Goal: Task Accomplishment & Management: Use online tool/utility

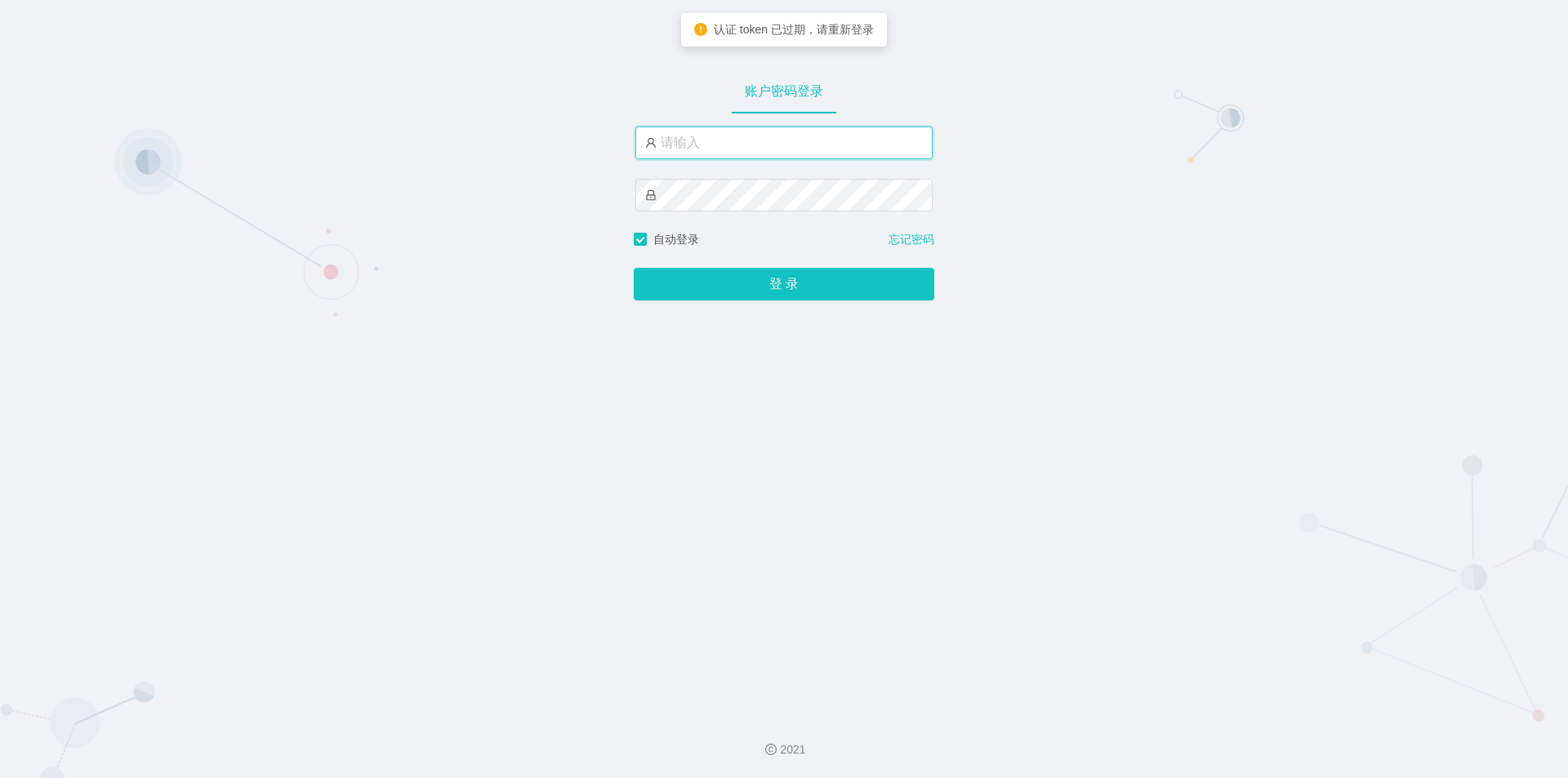
click at [822, 137] on input "text" at bounding box center [784, 143] width 297 height 33
drag, startPoint x: 1170, startPoint y: 438, endPoint x: 896, endPoint y: 244, distance: 335.7
click at [1169, 437] on div "账户密码登录 自动登录 忘记密码 登 录" at bounding box center [784, 351] width 1568 height 703
click at [793, 142] on input "text" at bounding box center [784, 143] width 297 height 33
paste input "shenyang"
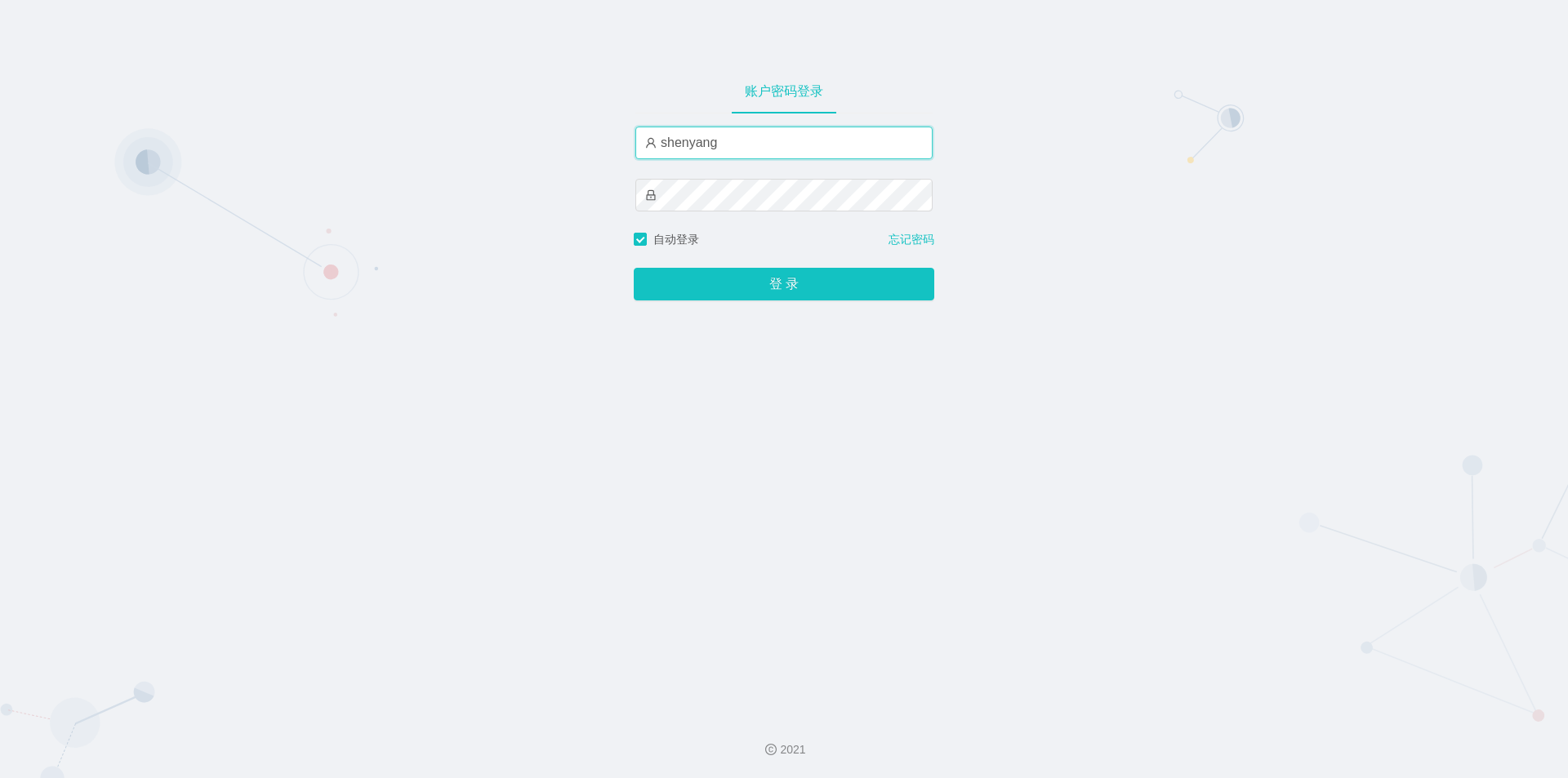
type input "shenyang"
click at [1006, 513] on div "账户密码登录 shenyang 自动登录 忘记密码 登 录" at bounding box center [784, 351] width 1568 height 703
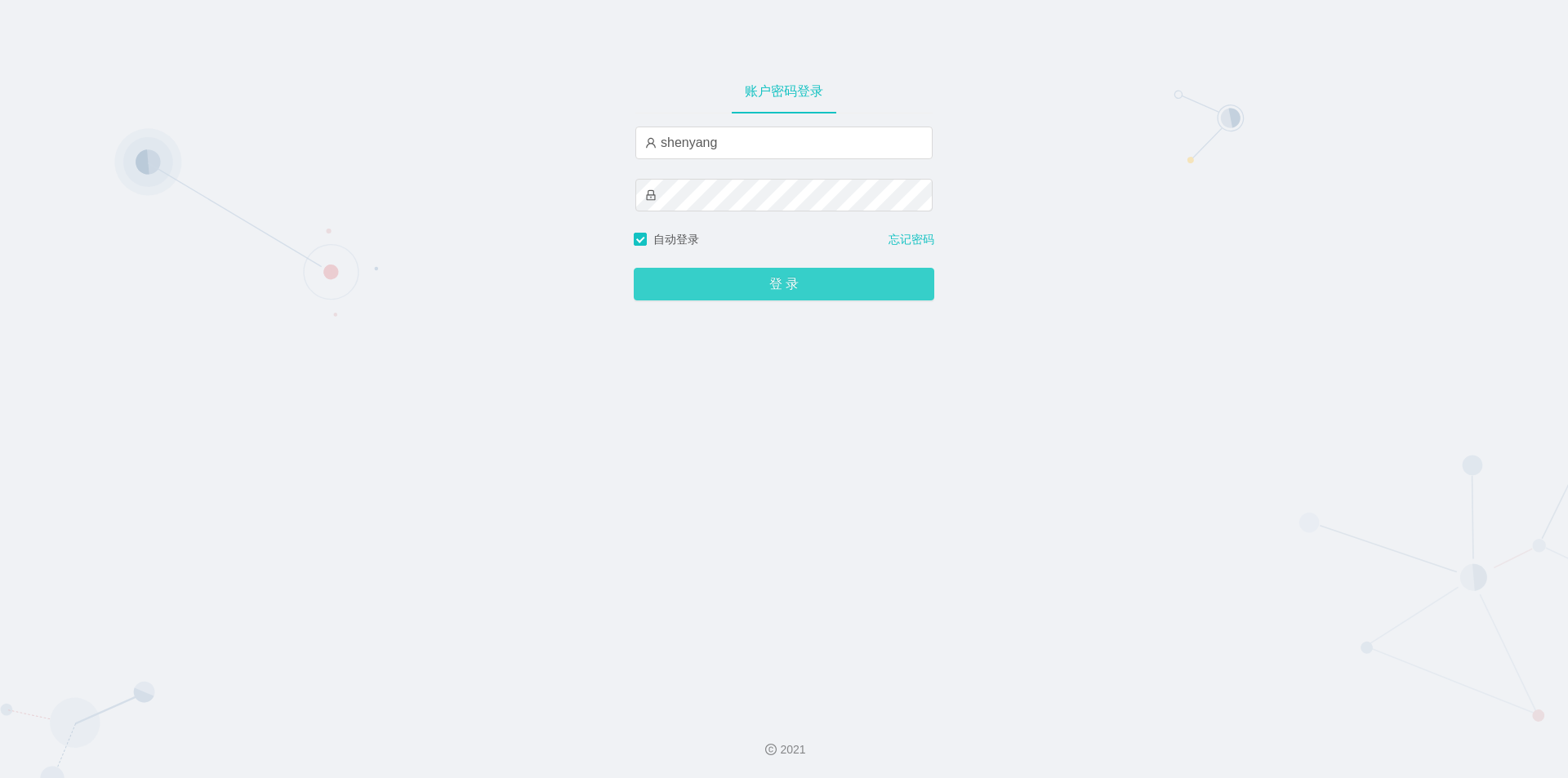
click at [773, 286] on button "登 录" at bounding box center [784, 284] width 300 height 33
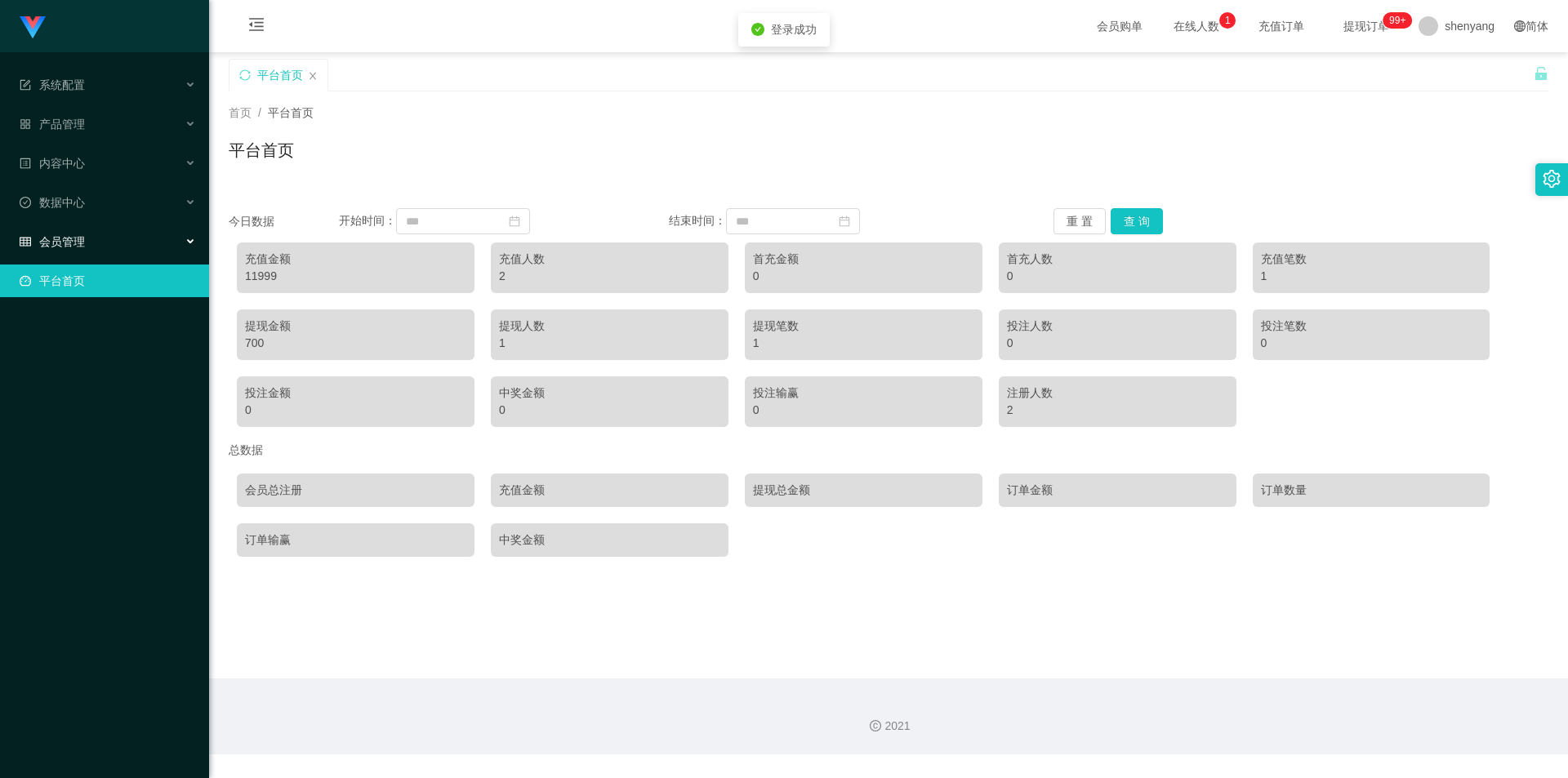
click at [59, 235] on span "会员管理" at bounding box center [52, 241] width 65 height 13
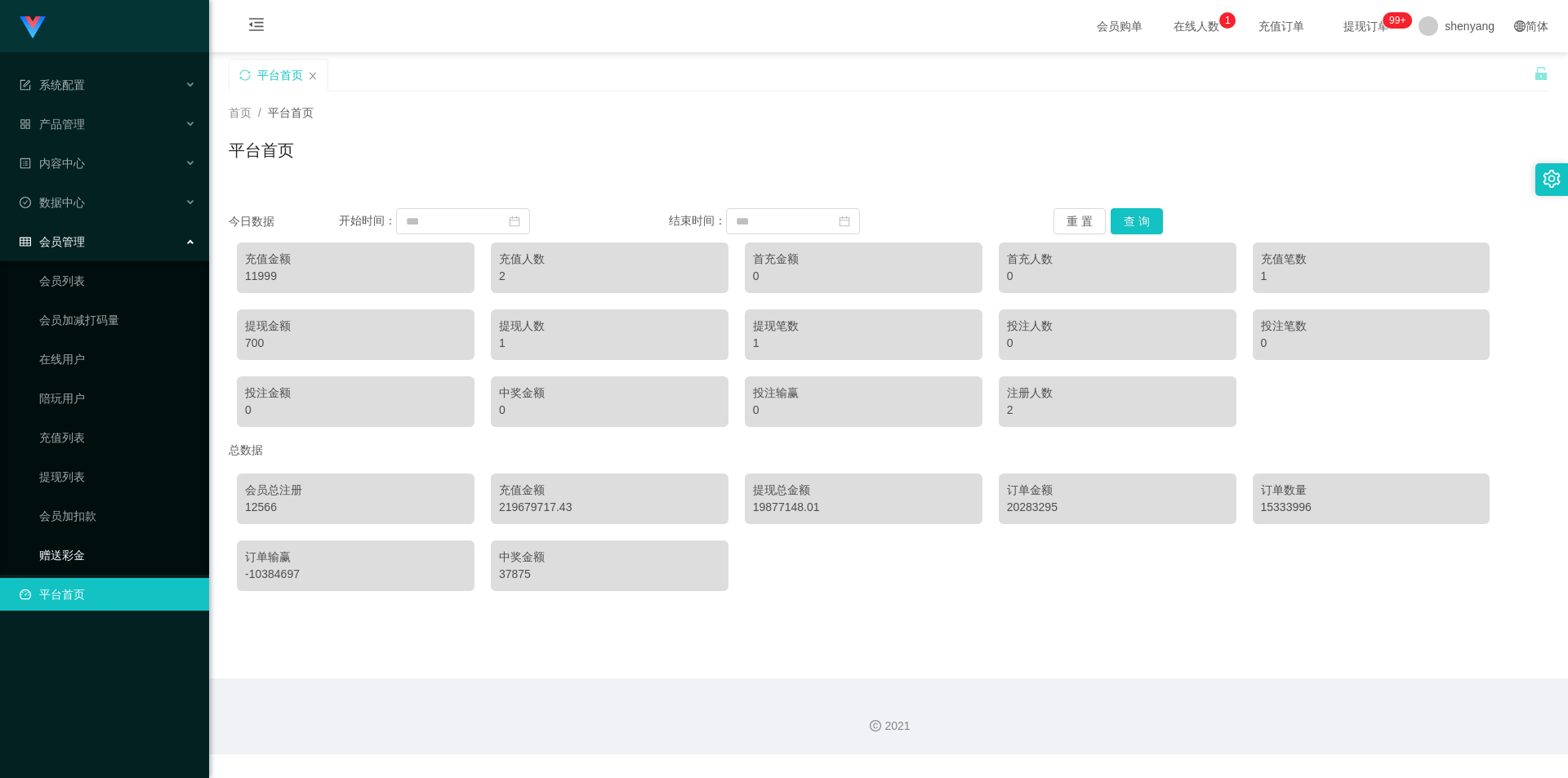
click at [59, 551] on link "赠送彩金" at bounding box center [118, 555] width 157 height 33
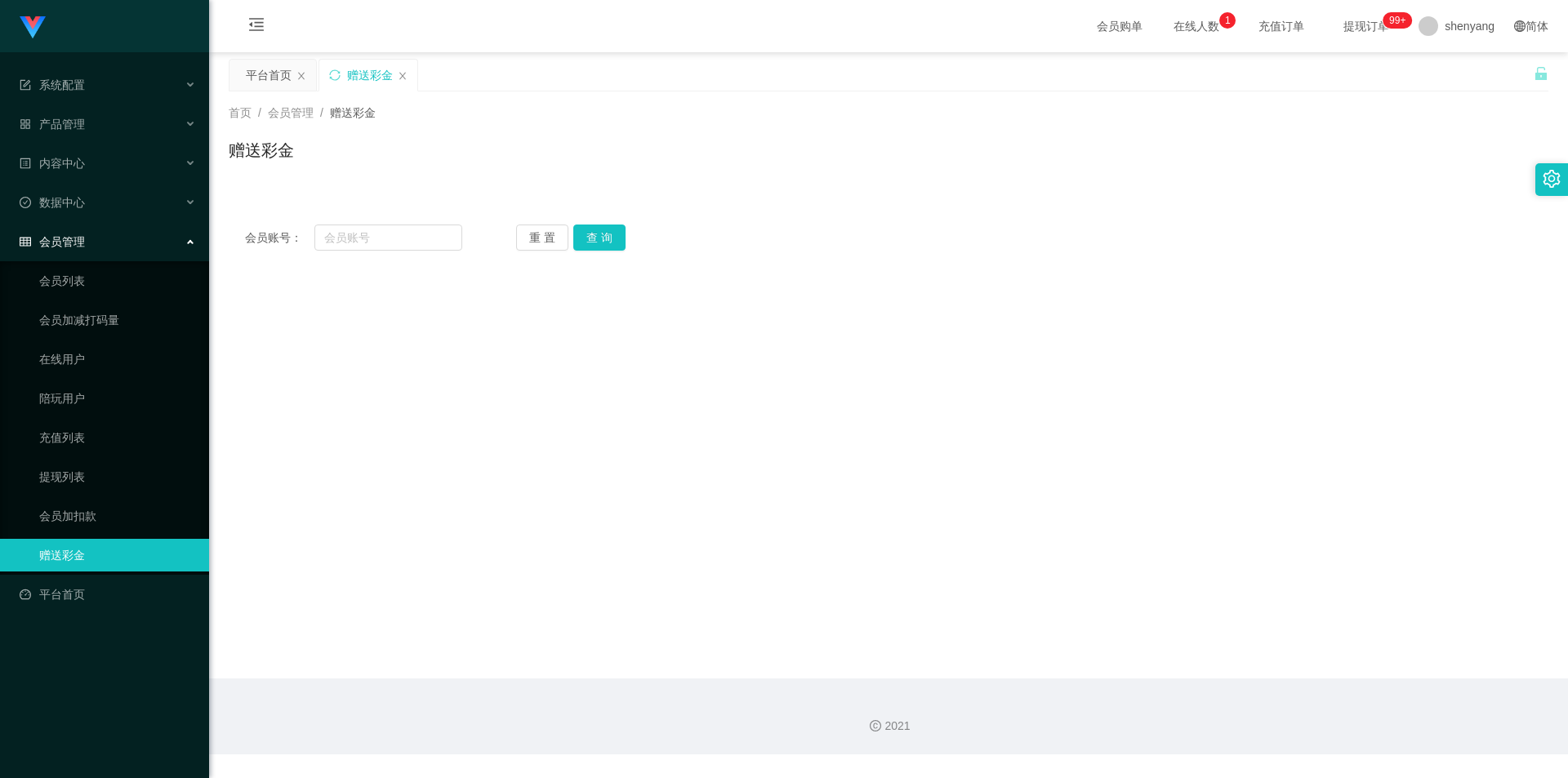
click at [1019, 341] on main "关闭左侧 关闭右侧 关闭其它 刷新页面 平台首页 赠送彩金 首页 / 会员管理 / 赠送彩金 / 赠送彩金 会员账号： 重 置 查 询 会员账号 会员姓名 账…" at bounding box center [889, 365] width 1359 height 626
click at [419, 236] on input "text" at bounding box center [388, 238] width 148 height 26
paste input "ceshi001"
type input "ceshi001"
click at [587, 238] on button "查 询" at bounding box center [599, 238] width 52 height 26
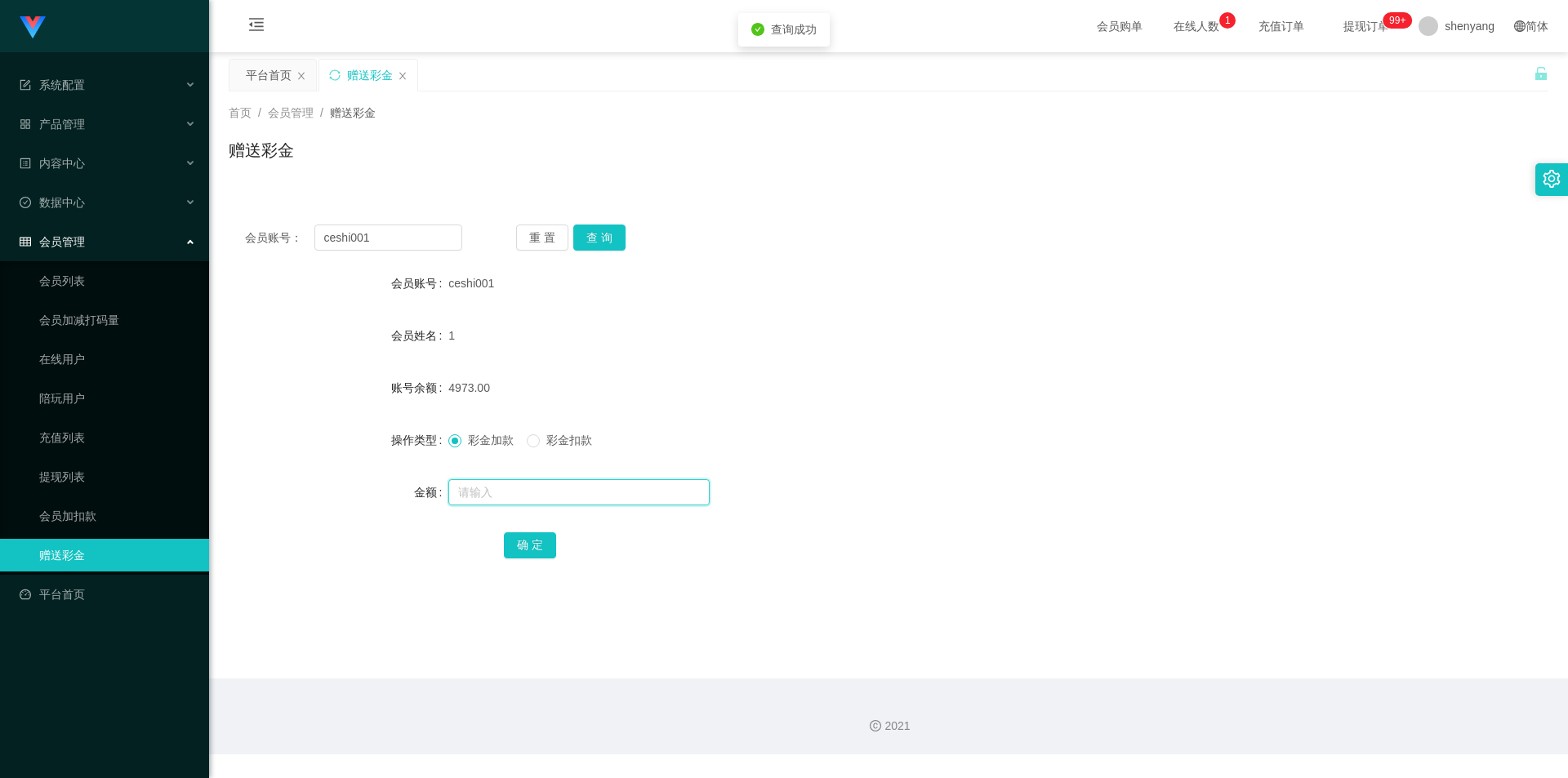
click at [493, 487] on input "text" at bounding box center [579, 492] width 262 height 26
type input "100"
click at [516, 543] on button "确 定" at bounding box center [529, 546] width 52 height 26
